Goal: Find specific fact: Find specific fact

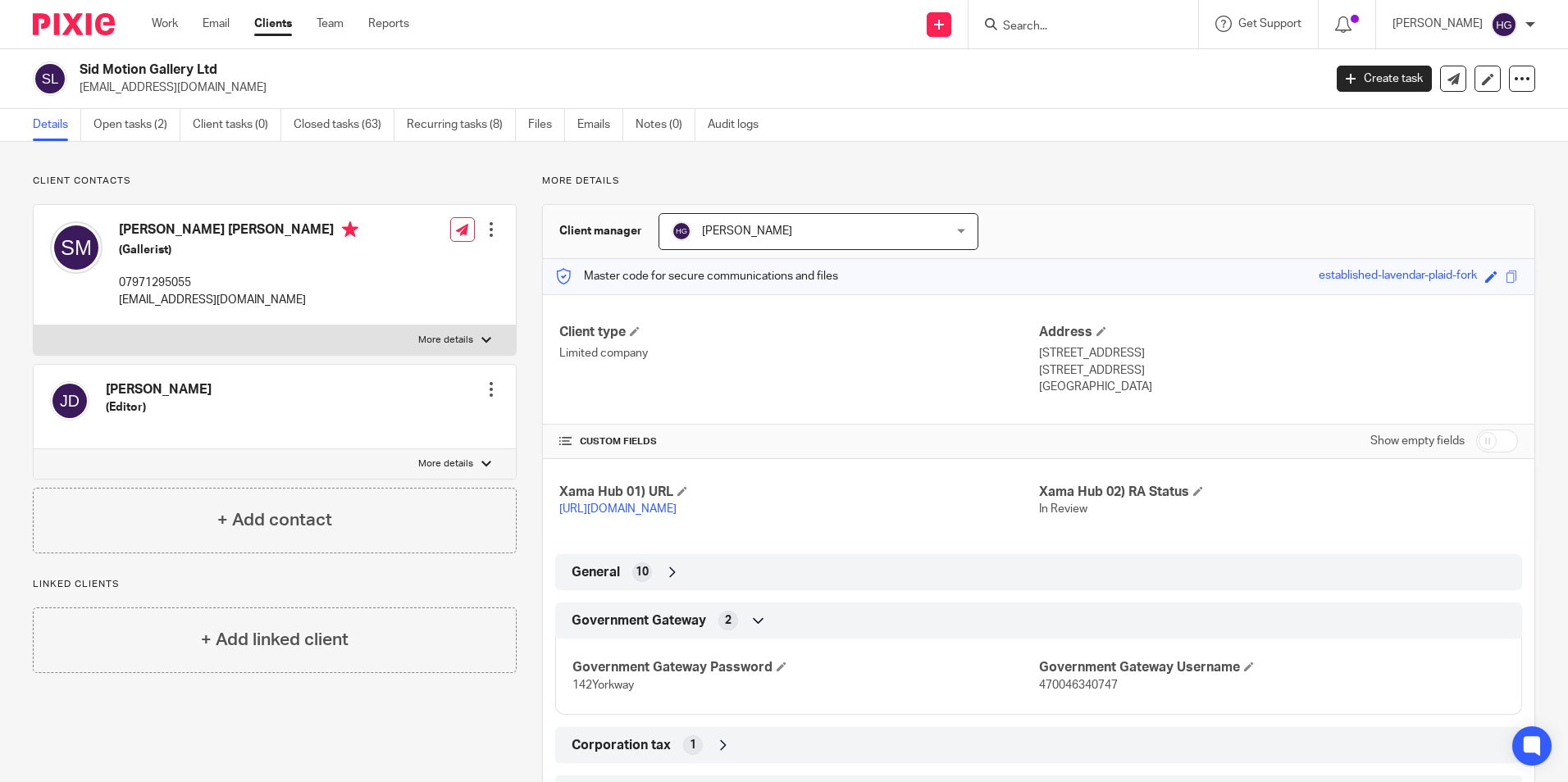
click at [1014, 10] on div at bounding box center [1083, 24] width 230 height 48
click at [1023, 18] on form at bounding box center [1088, 24] width 175 height 21
click at [1039, 27] on input "Search" at bounding box center [1075, 28] width 148 height 15
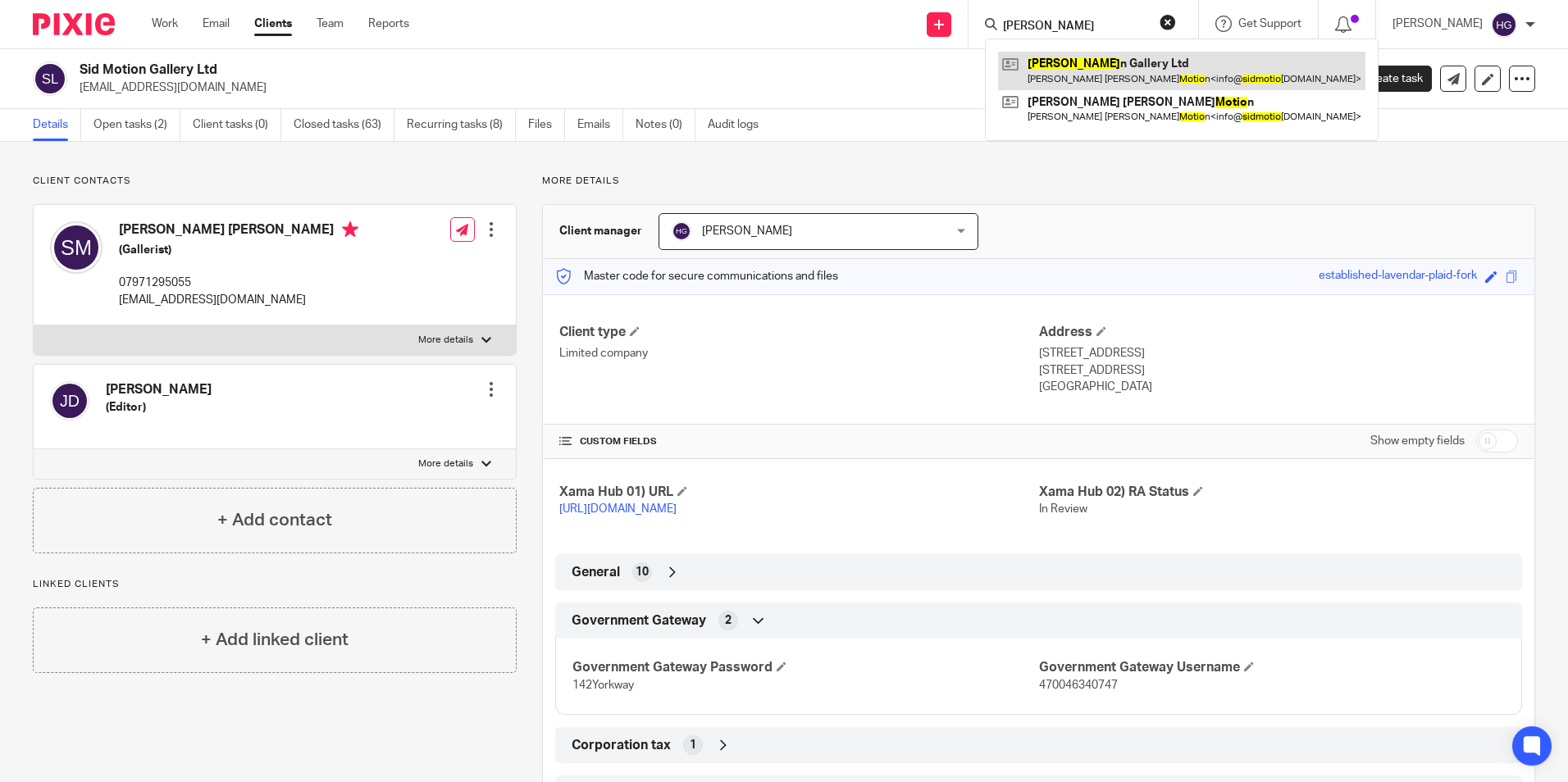
type input "sid motio"
click at [1135, 68] on link at bounding box center [1181, 70] width 367 height 38
click at [1061, 80] on link at bounding box center [1181, 70] width 367 height 38
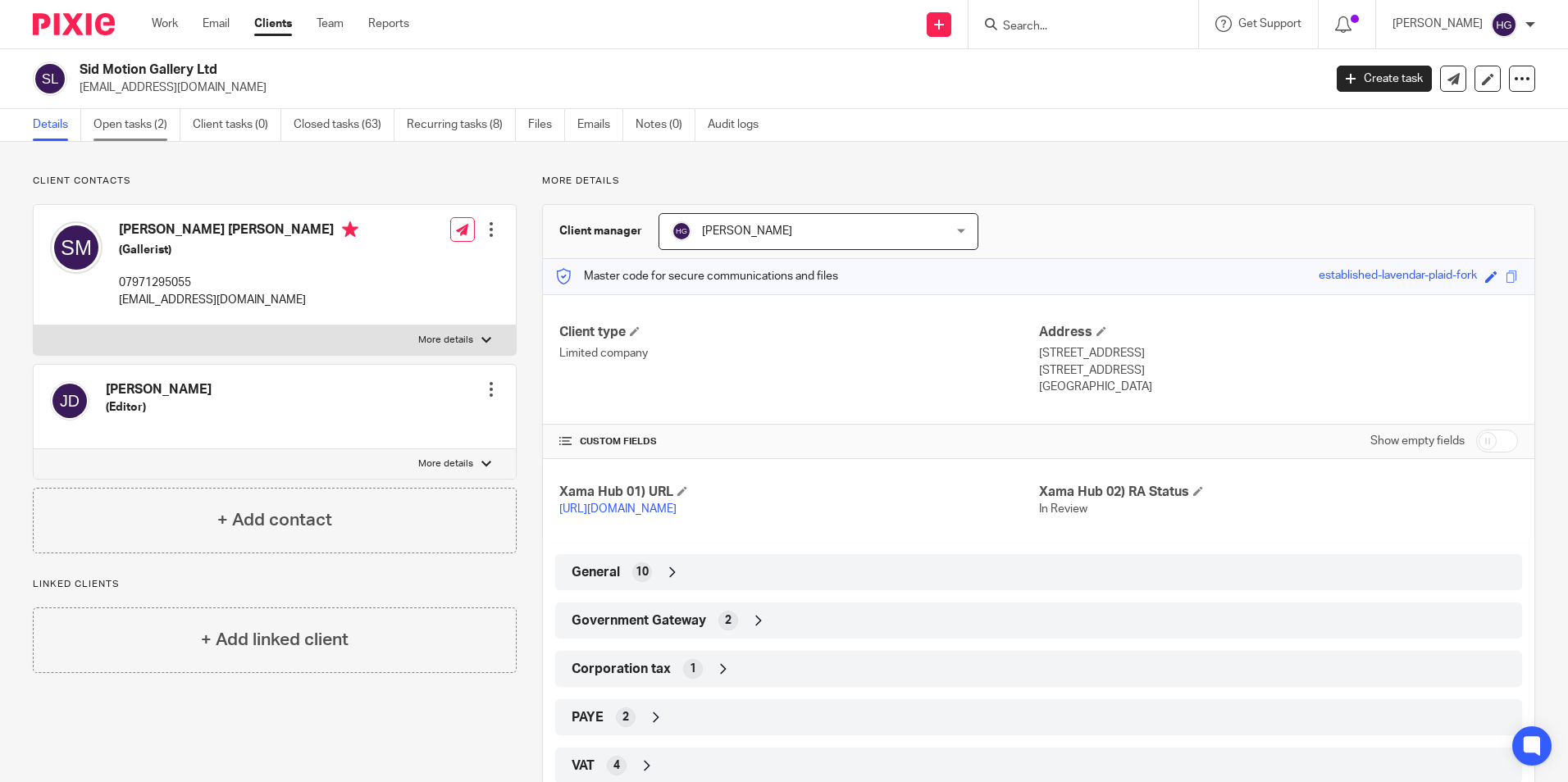
click at [179, 118] on link "Open tasks (2)" at bounding box center [137, 125] width 87 height 32
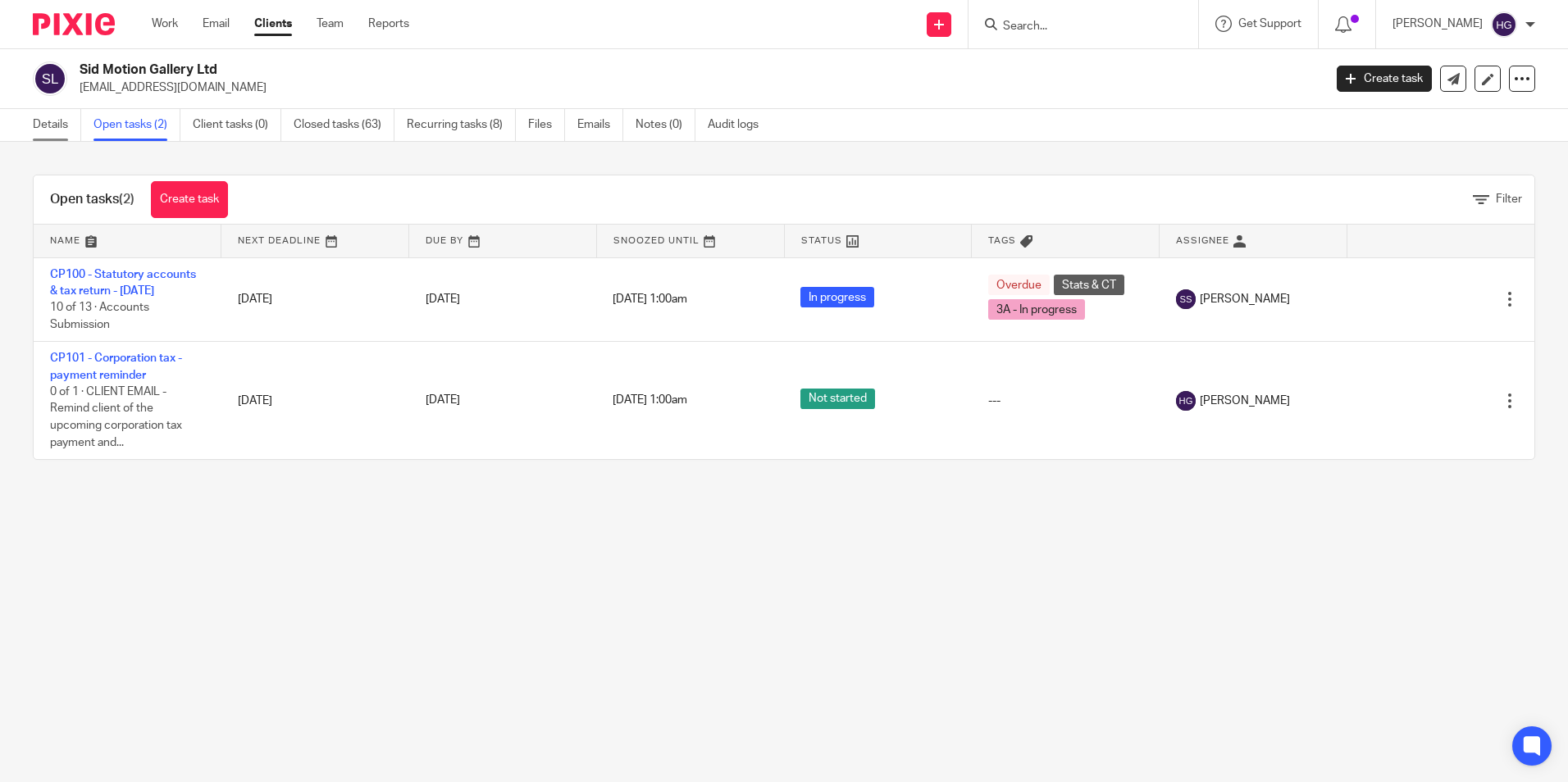
click at [55, 119] on link "Details" at bounding box center [57, 125] width 48 height 32
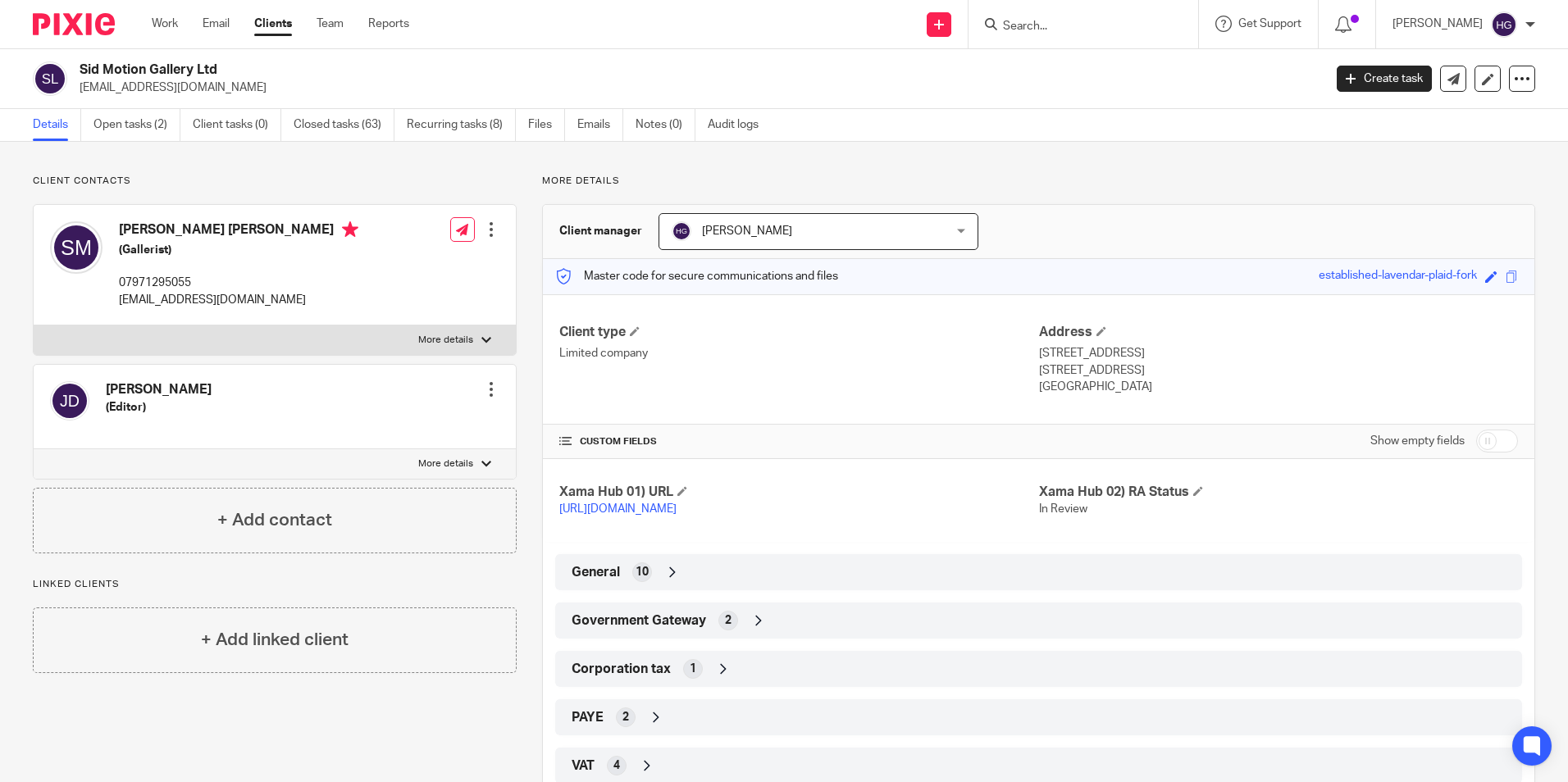
click at [731, 586] on div "General 10" at bounding box center [1039, 572] width 943 height 28
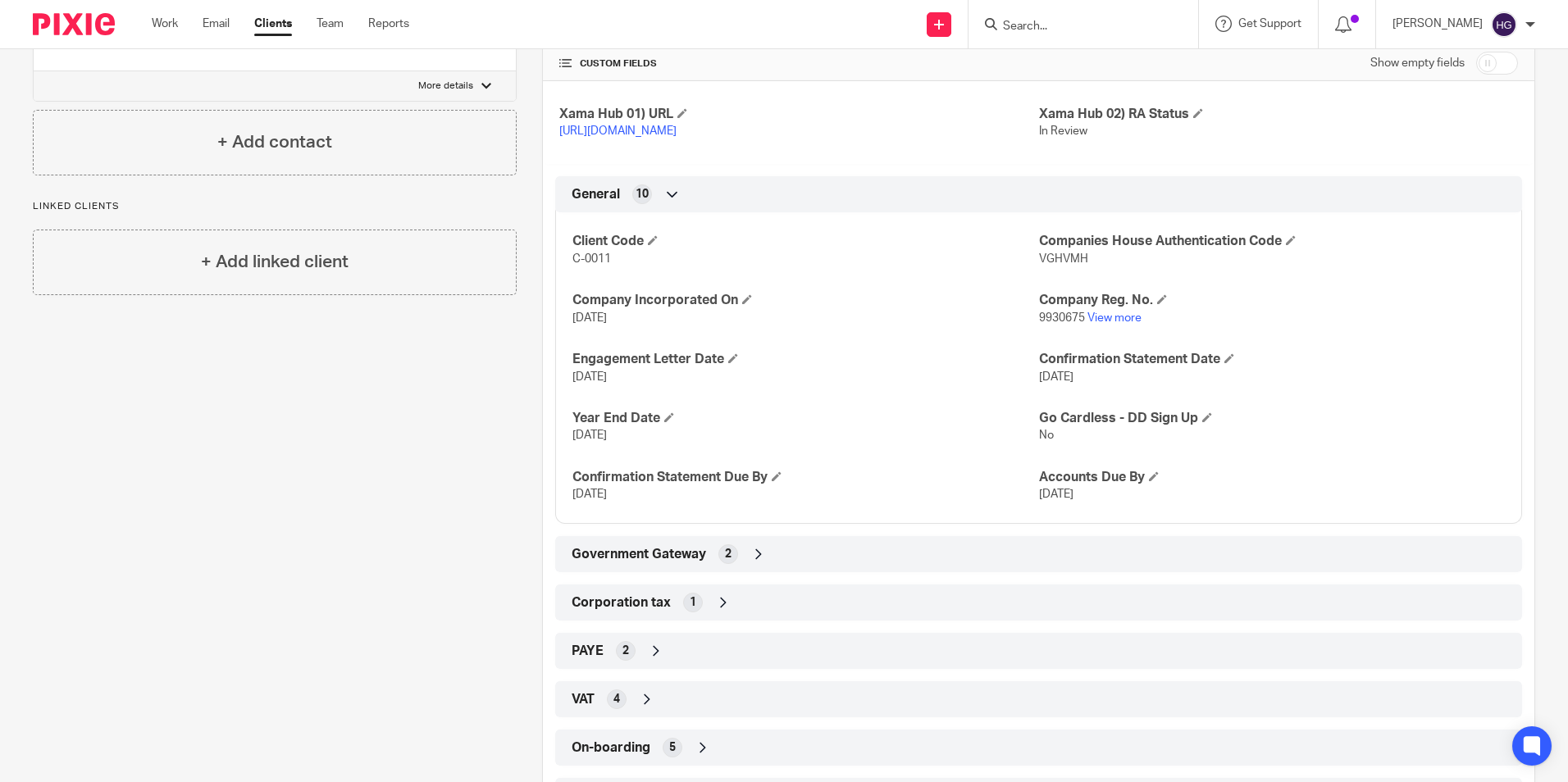
scroll to position [379, 0]
click at [685, 556] on div "Government Gateway 2" at bounding box center [1039, 552] width 943 height 28
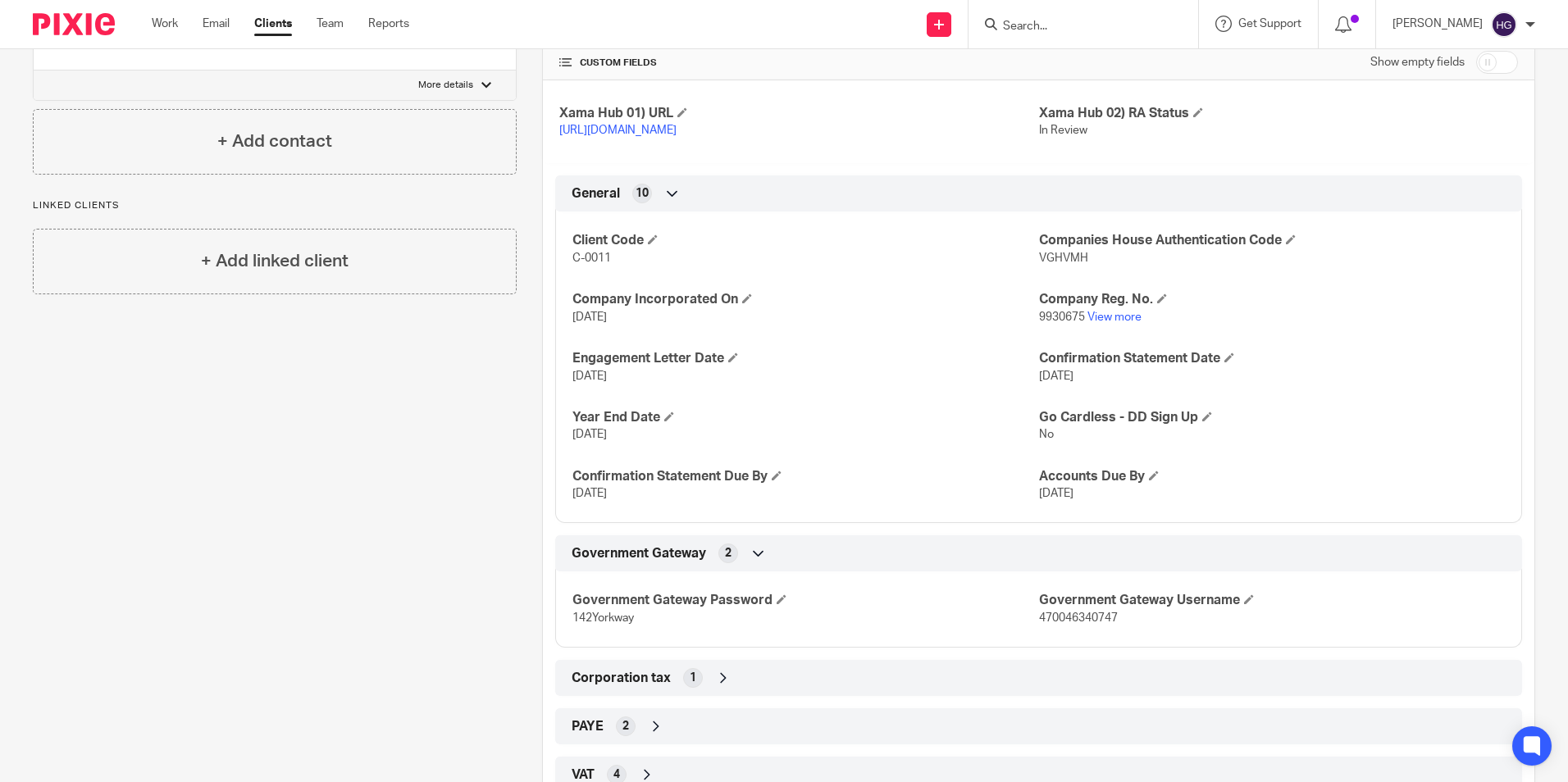
click at [1066, 643] on div "Government Gateway Password 142Yorkway Government Gateway Username 470046340747" at bounding box center [1039, 603] width 967 height 88
copy span "470046340747"
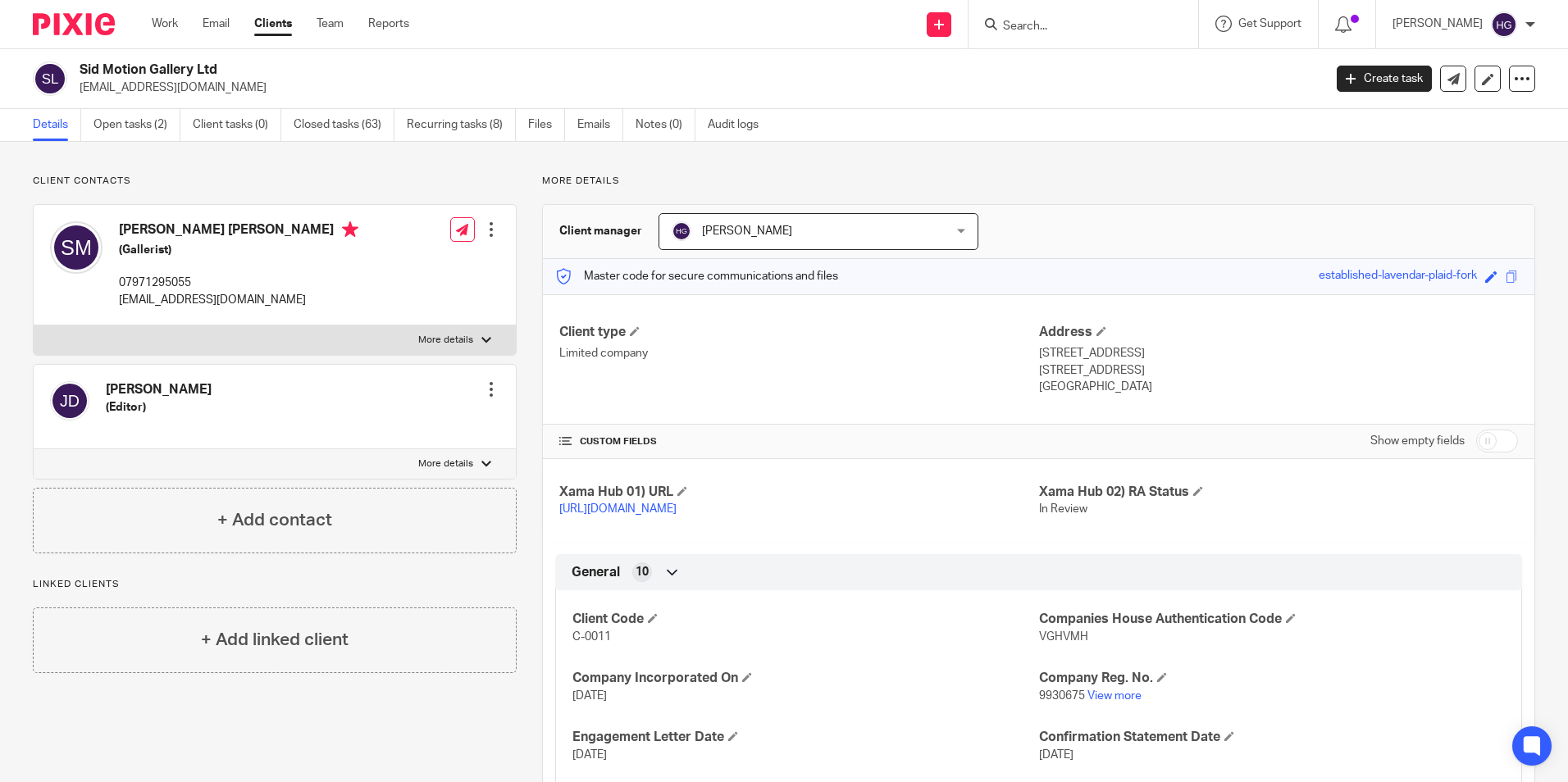
click at [1022, 20] on input "Search" at bounding box center [1075, 28] width 148 height 15
type input "d"
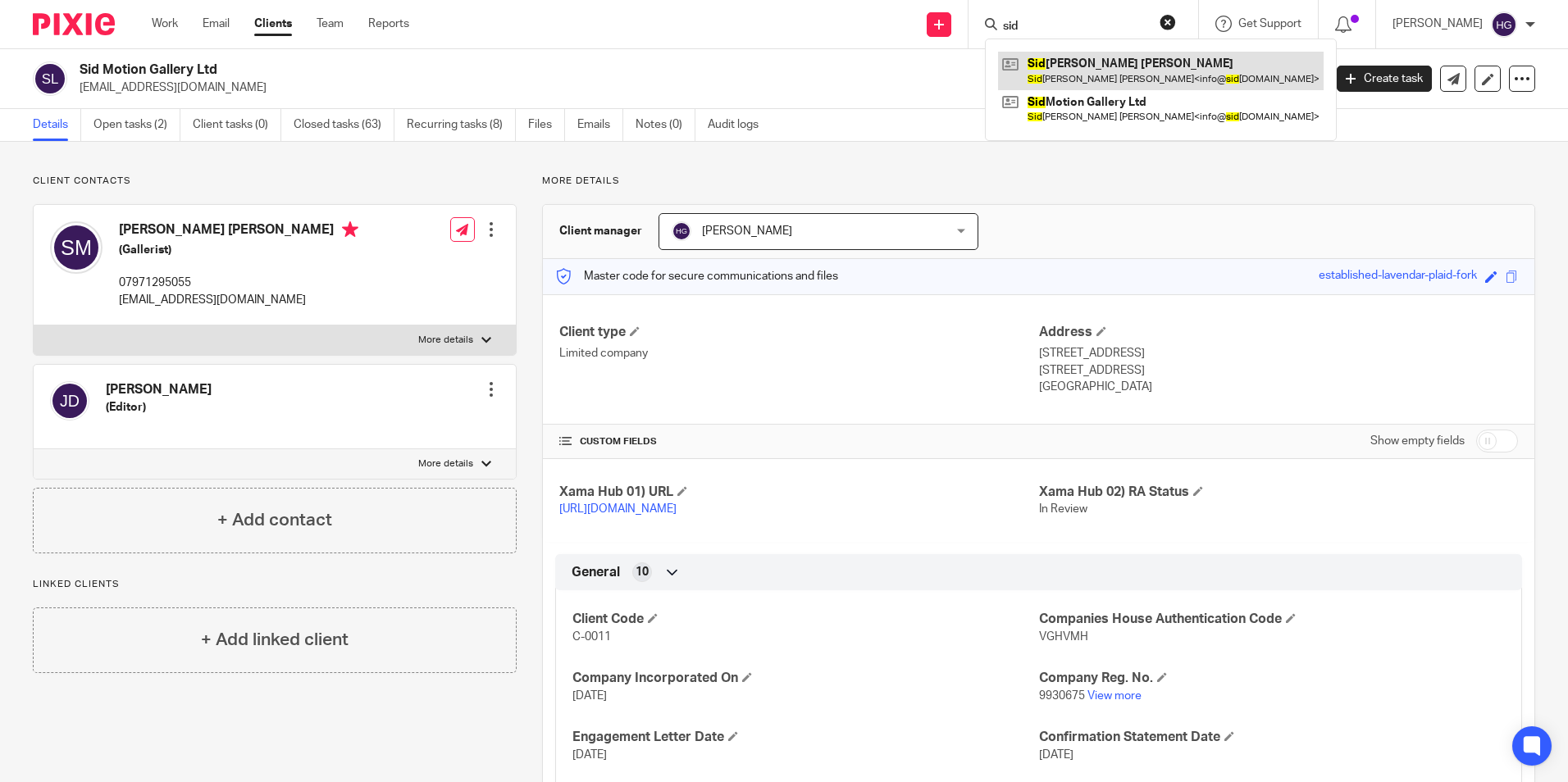
type input "sid"
click at [1136, 70] on link at bounding box center [1161, 70] width 326 height 38
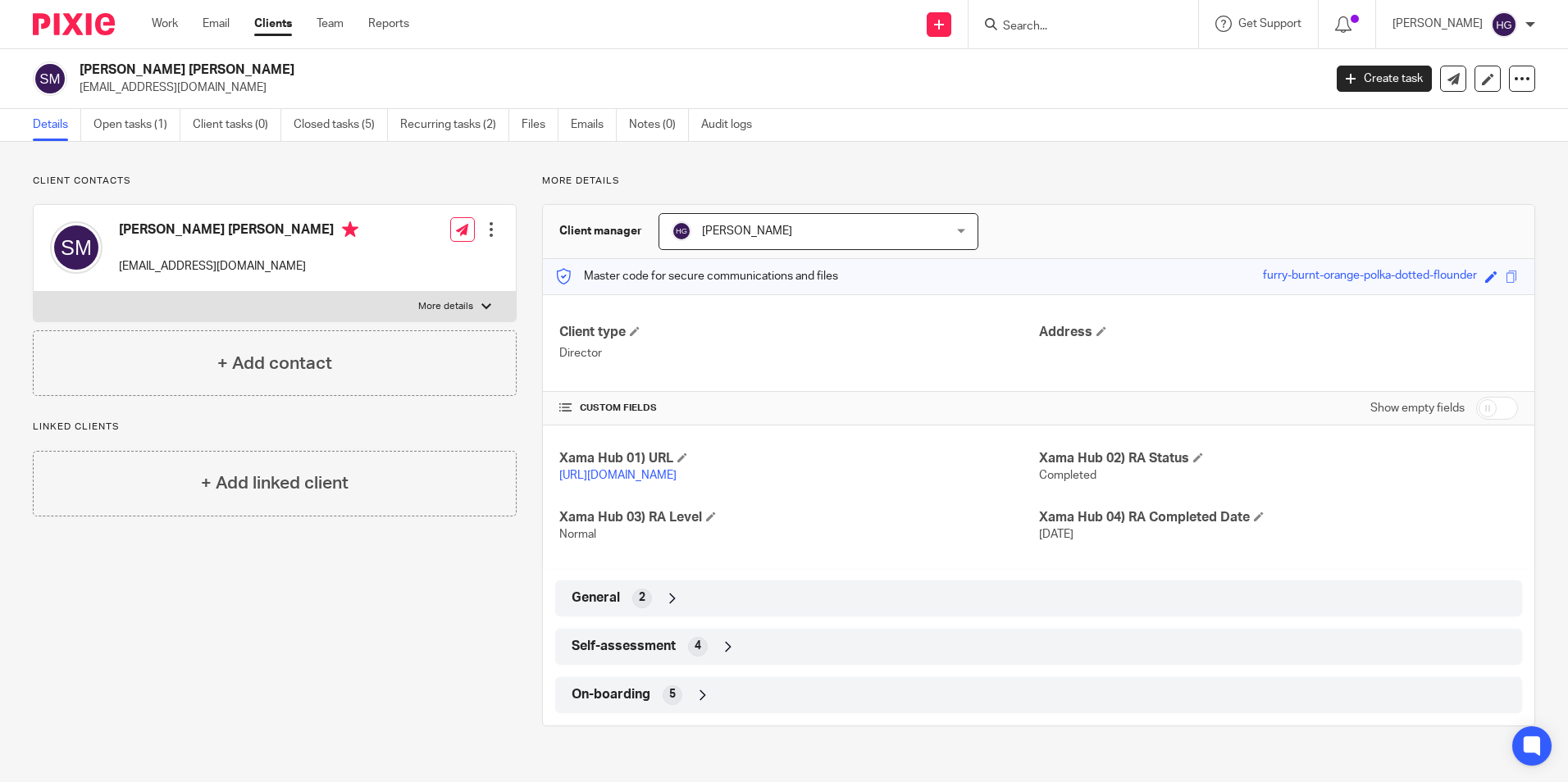
click at [800, 611] on div "General 2" at bounding box center [1039, 598] width 943 height 28
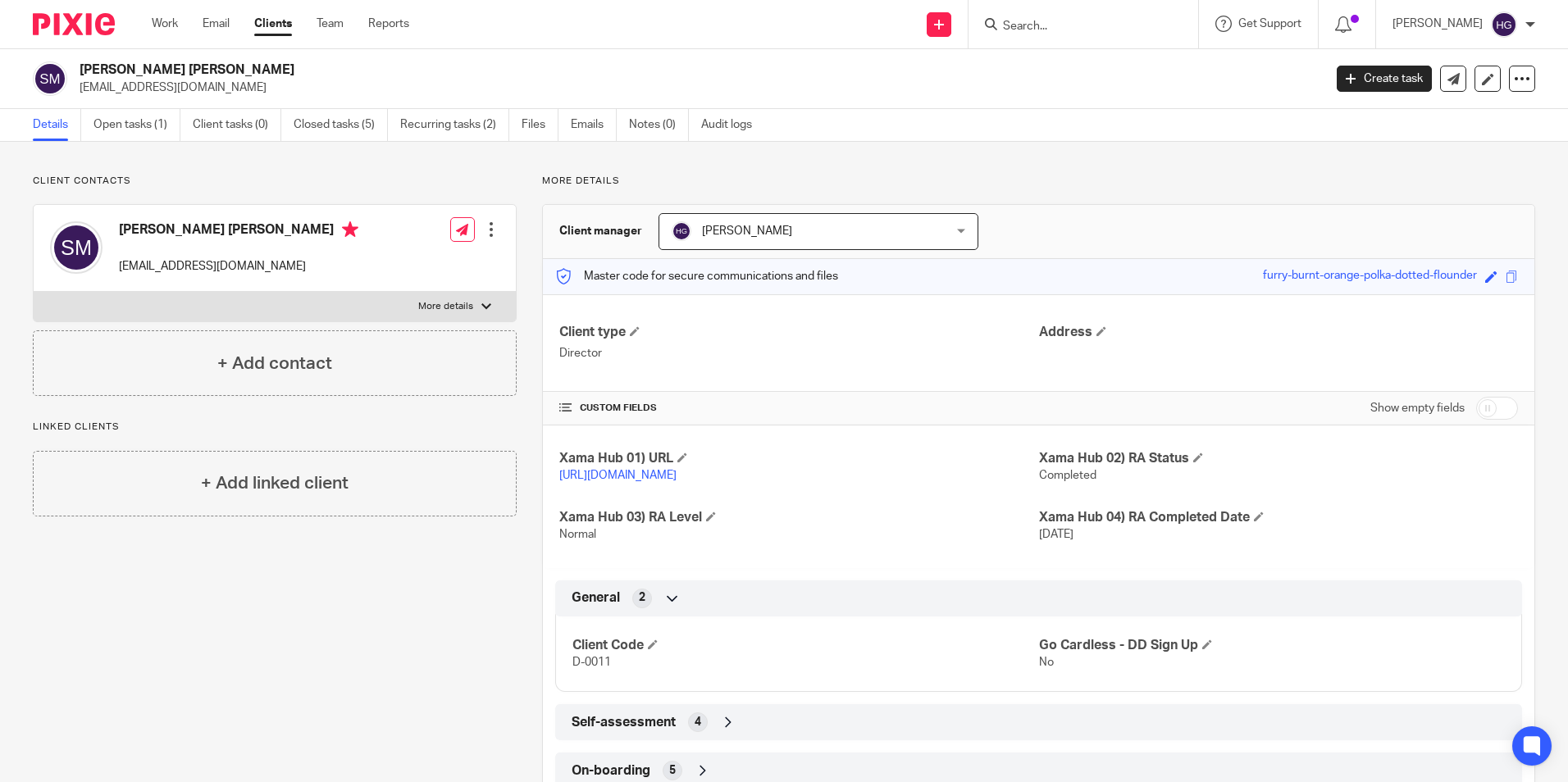
scroll to position [69, 0]
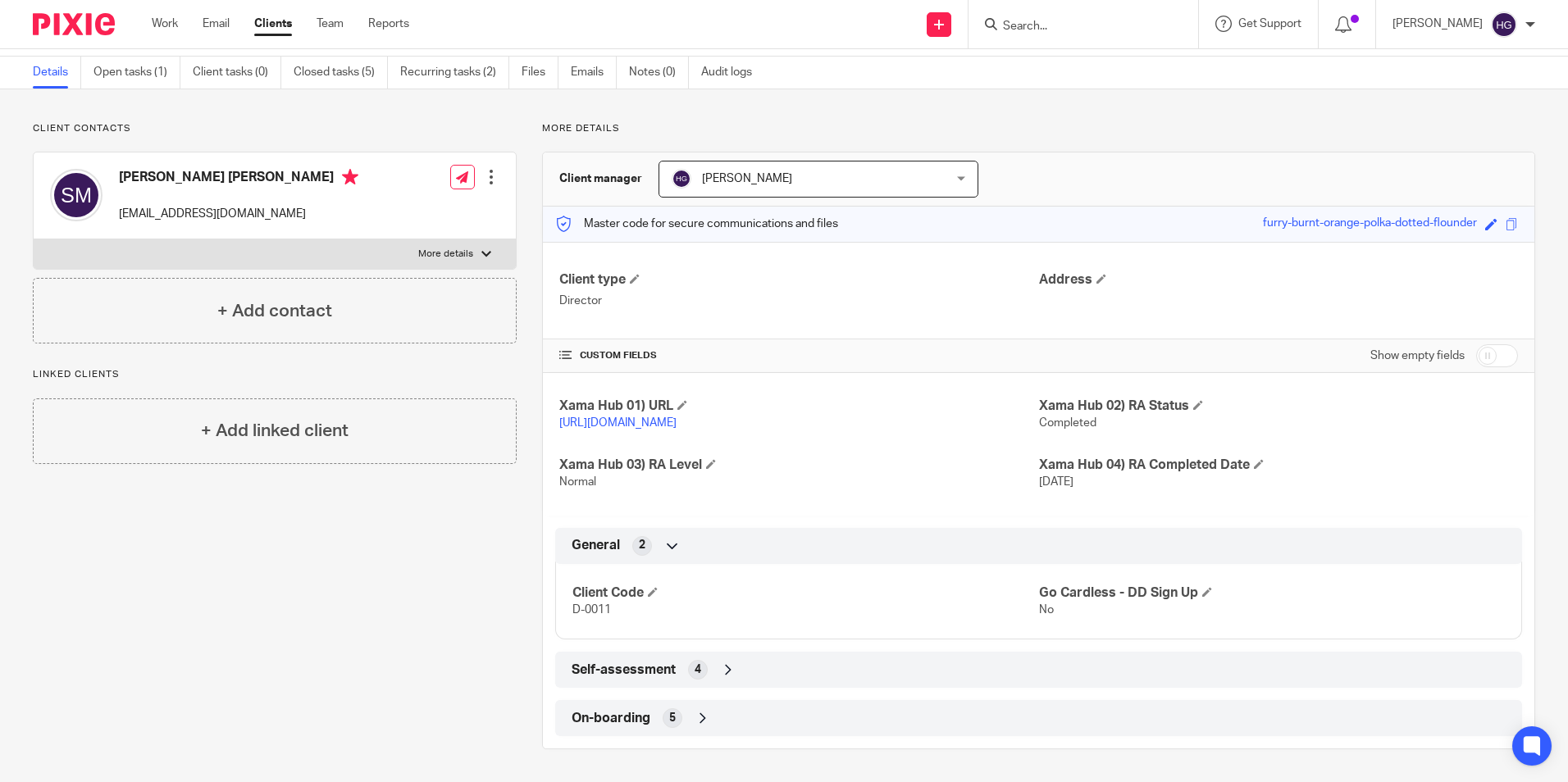
click at [806, 656] on div "Self-assessment 4" at bounding box center [1039, 669] width 943 height 28
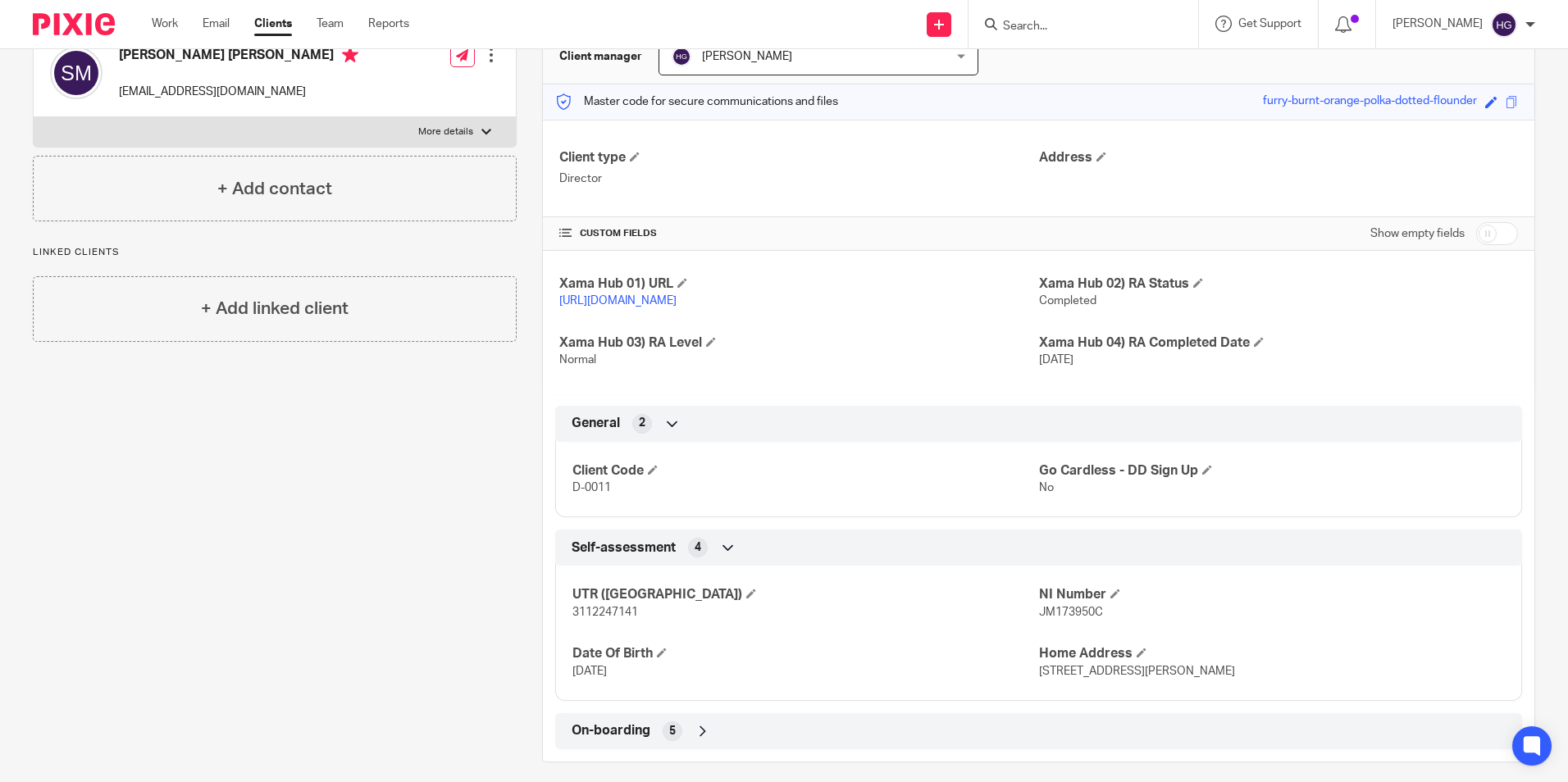
scroll to position [204, 0]
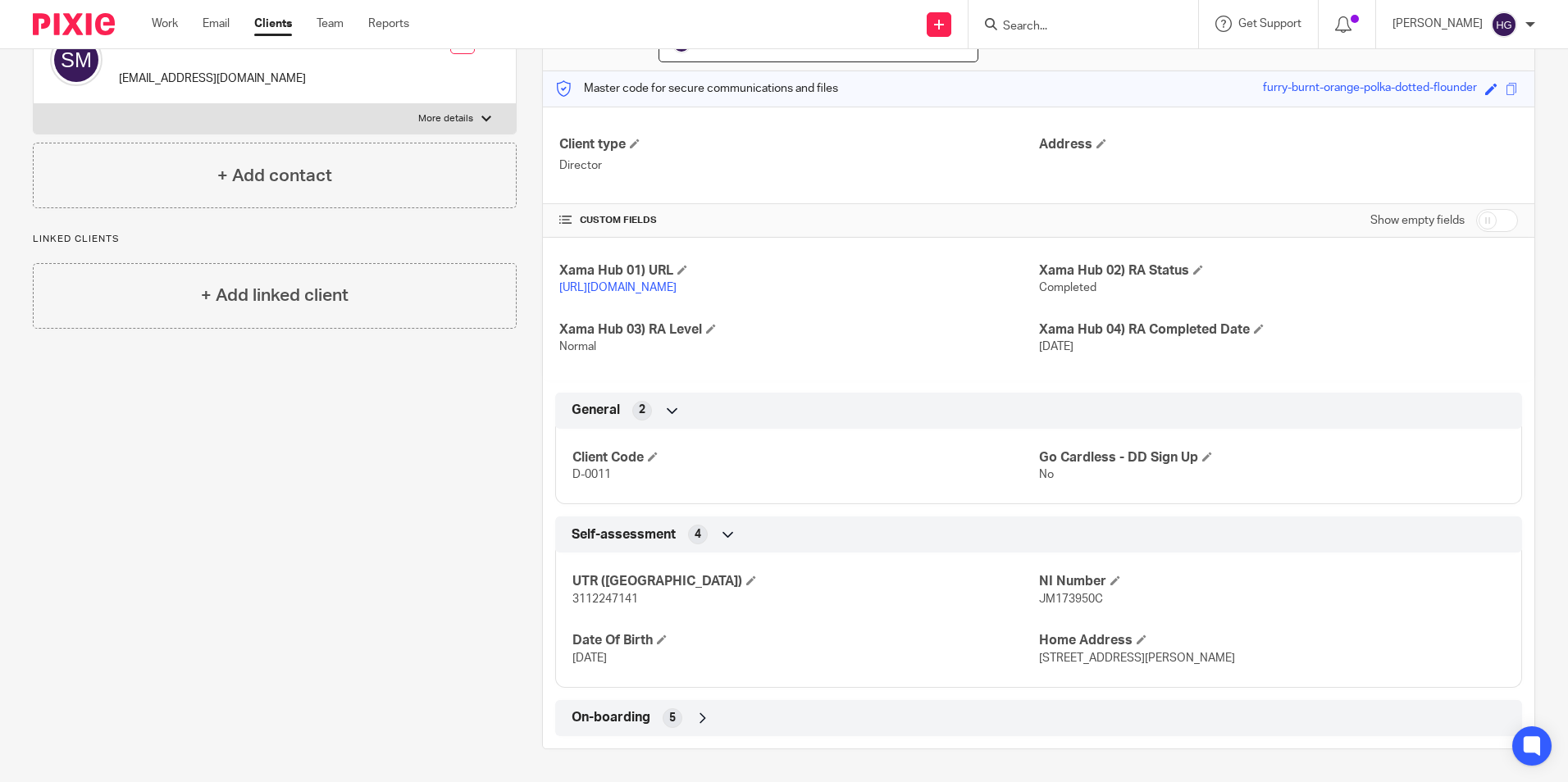
click at [793, 718] on div "On-boarding 5" at bounding box center [1039, 718] width 943 height 28
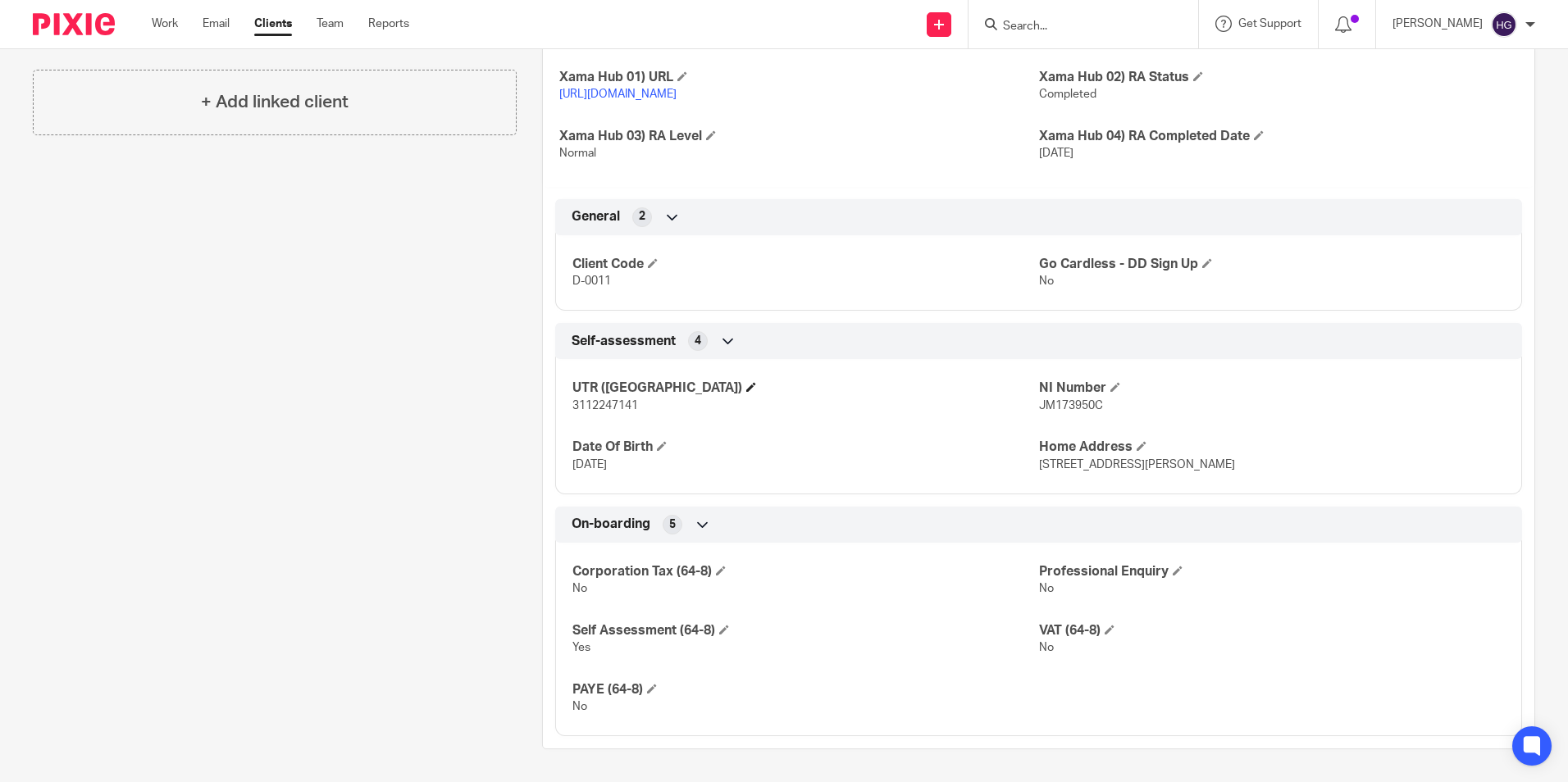
scroll to position [0, 0]
